Goal: Task Accomplishment & Management: Use online tool/utility

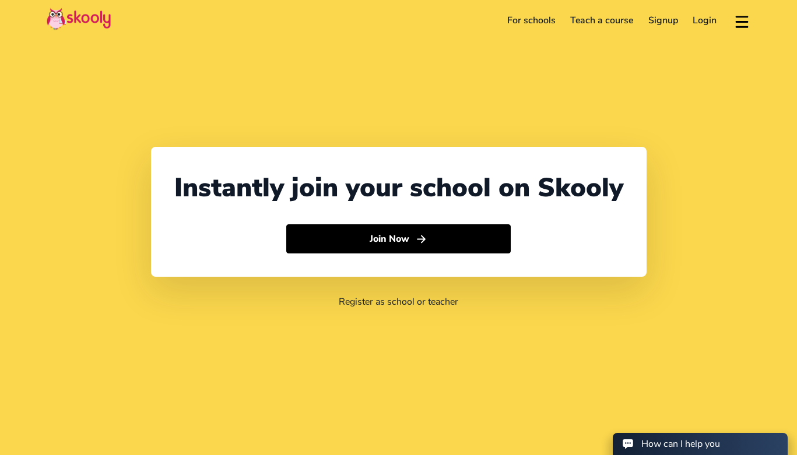
select select "65"
select select "[GEOGRAPHIC_DATA]"
select select "[GEOGRAPHIC_DATA]/[GEOGRAPHIC_DATA]"
select select "65"
select select "[GEOGRAPHIC_DATA]"
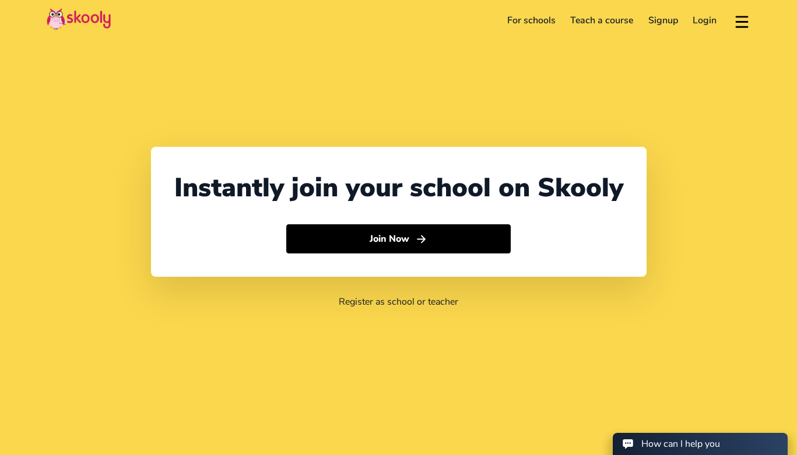
select select "[GEOGRAPHIC_DATA]/[GEOGRAPHIC_DATA]"
select select "65"
select select "[GEOGRAPHIC_DATA]"
select select "[GEOGRAPHIC_DATA]/[GEOGRAPHIC_DATA]"
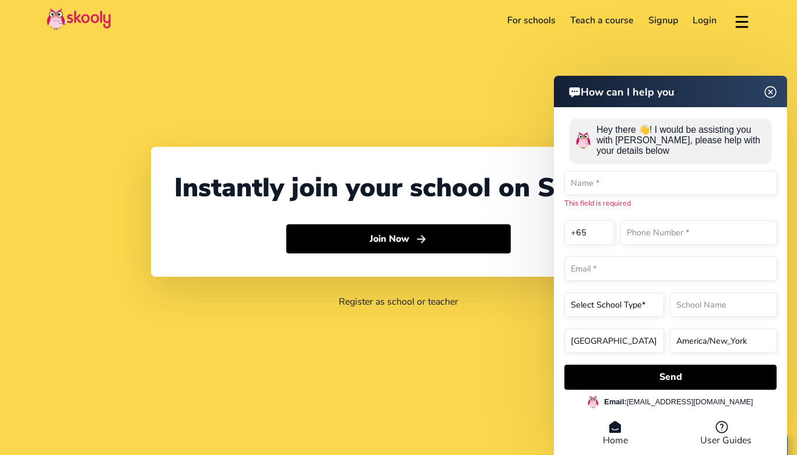
click at [767, 93] on img at bounding box center [771, 92] width 22 height 15
